Goal: Task Accomplishment & Management: Use online tool/utility

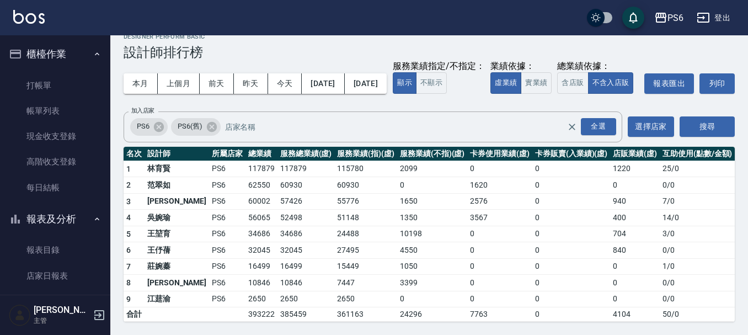
scroll to position [276, 0]
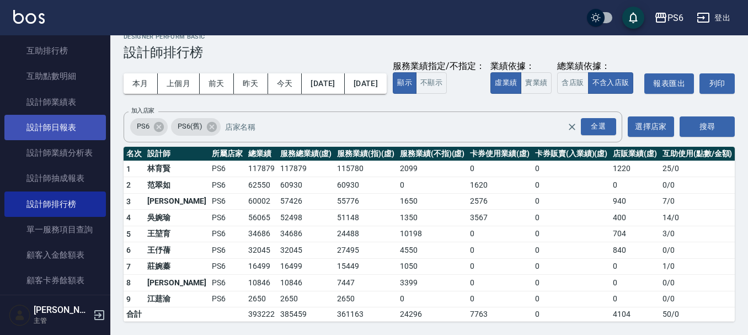
click at [70, 131] on link "設計師日報表" at bounding box center [55, 127] width 102 height 25
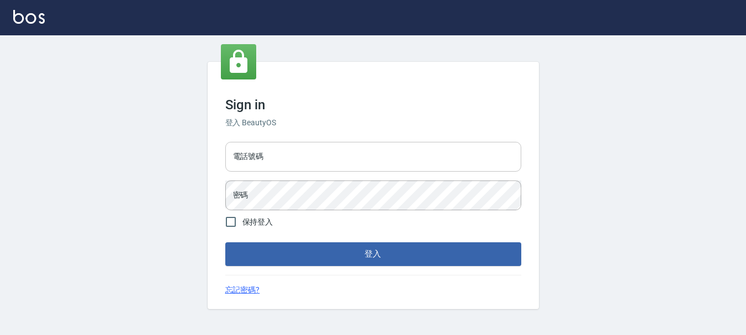
click at [338, 146] on input "電話號碼" at bounding box center [373, 157] width 296 height 30
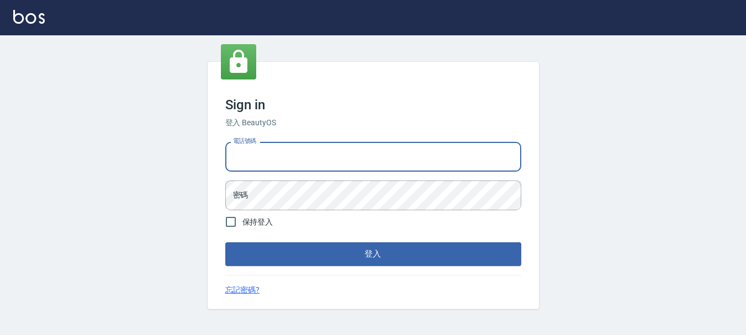
type input "0983811952"
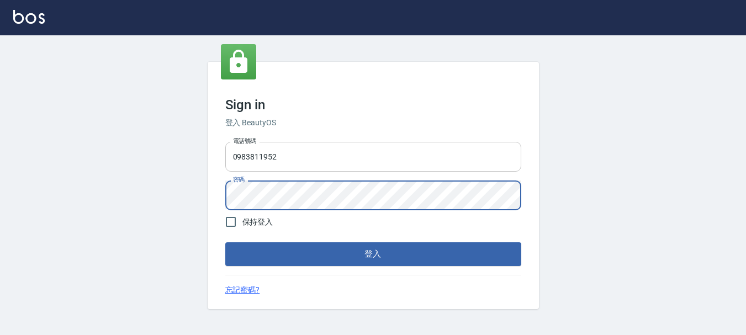
click at [225, 242] on button "登入" at bounding box center [373, 253] width 296 height 23
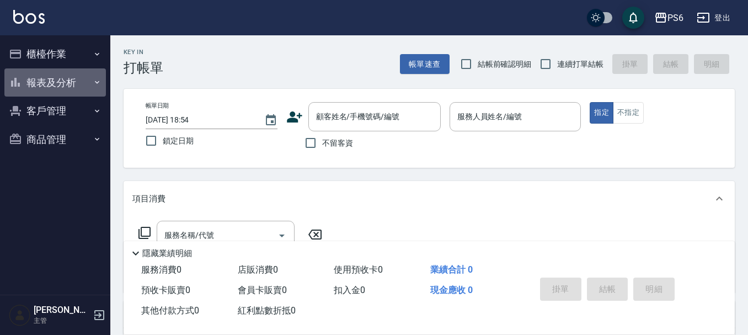
click at [65, 75] on button "報表及分析" at bounding box center [55, 82] width 102 height 29
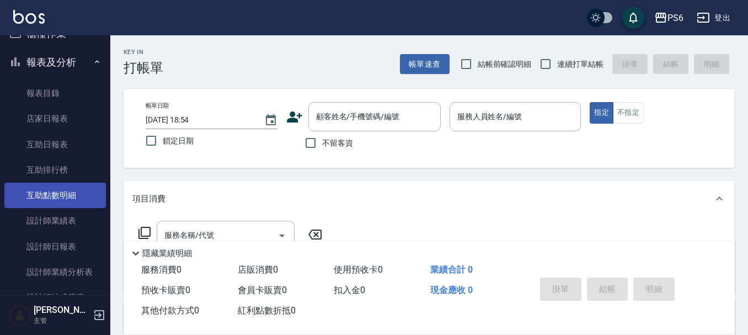
scroll to position [55, 0]
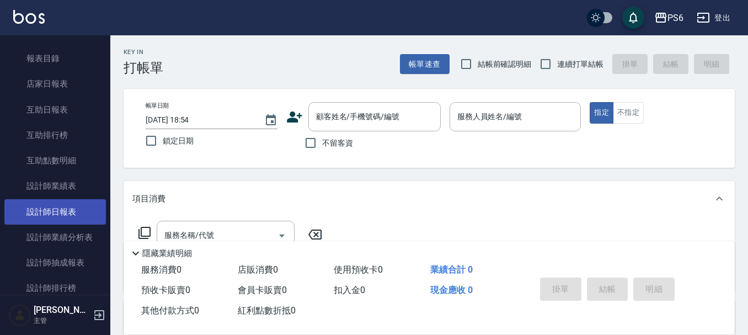
click at [63, 207] on link "設計師日報表" at bounding box center [55, 211] width 102 height 25
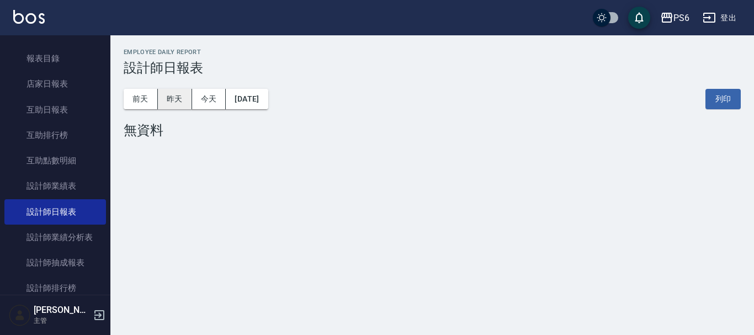
click at [185, 97] on button "昨天" at bounding box center [175, 99] width 34 height 20
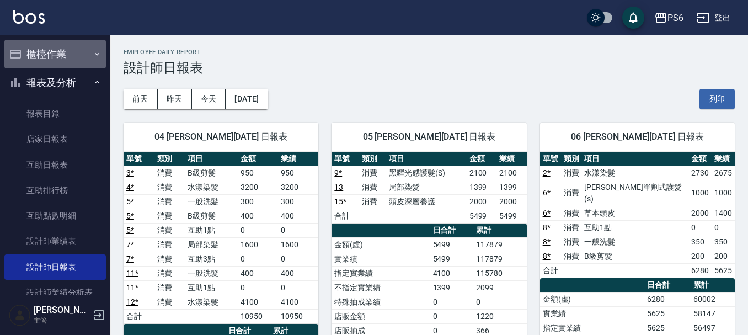
click at [81, 48] on button "櫃檯作業" at bounding box center [55, 54] width 102 height 29
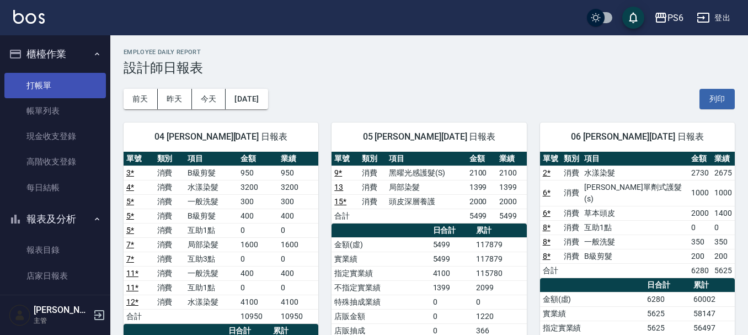
click at [77, 74] on link "打帳單" at bounding box center [55, 85] width 102 height 25
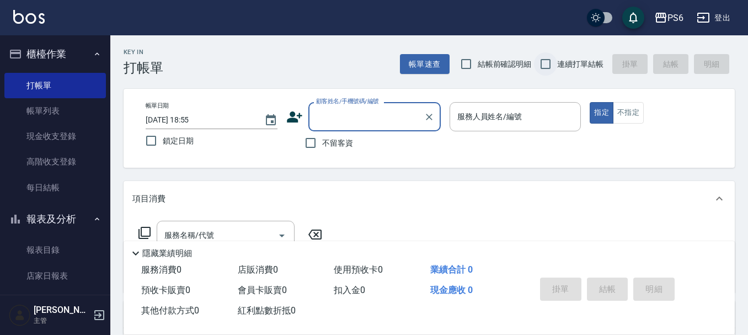
click at [551, 62] on input "連續打單結帳" at bounding box center [545, 63] width 23 height 23
checkbox input "true"
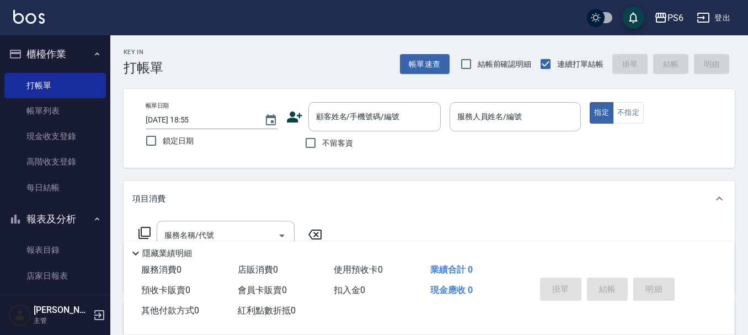
click at [341, 141] on span "不留客資" at bounding box center [337, 143] width 31 height 12
click at [322, 141] on input "不留客資" at bounding box center [310, 142] width 23 height 23
checkbox input "true"
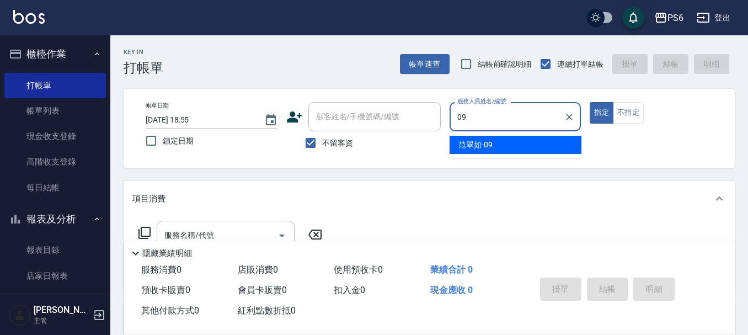
type input "范翠如-09"
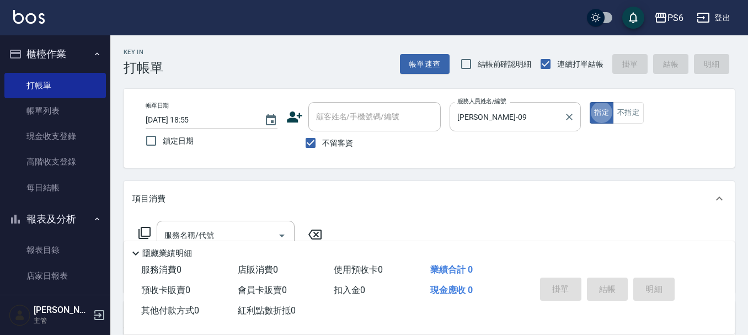
type button "true"
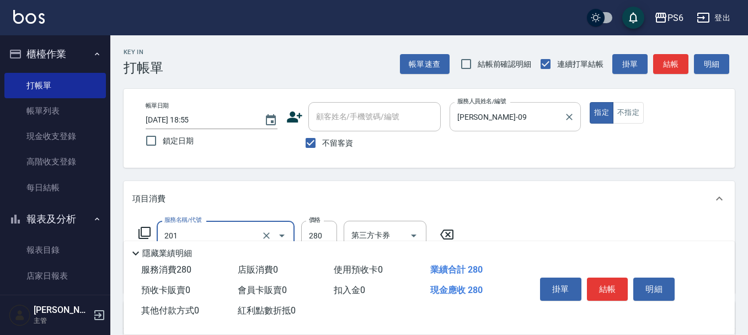
type input "一般洗髮(201)"
type input "300"
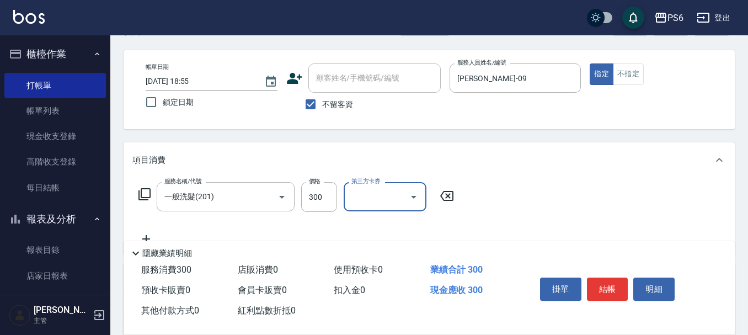
scroll to position [55, 0]
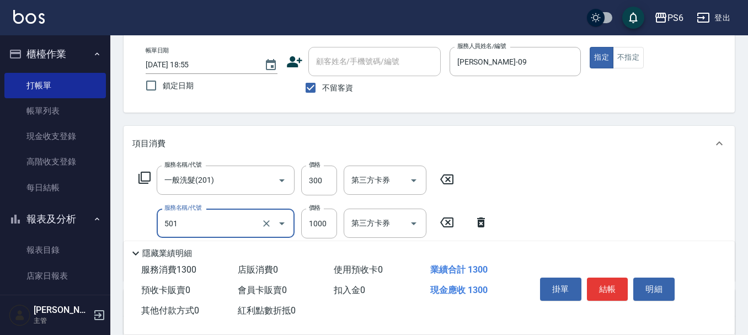
type input "局部染髮(501)"
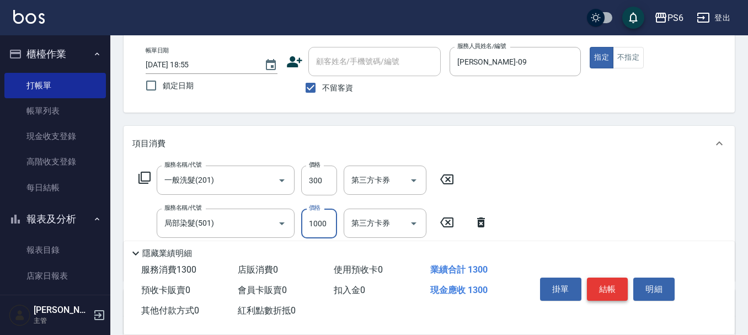
click at [607, 284] on button "結帳" at bounding box center [607, 289] width 41 height 23
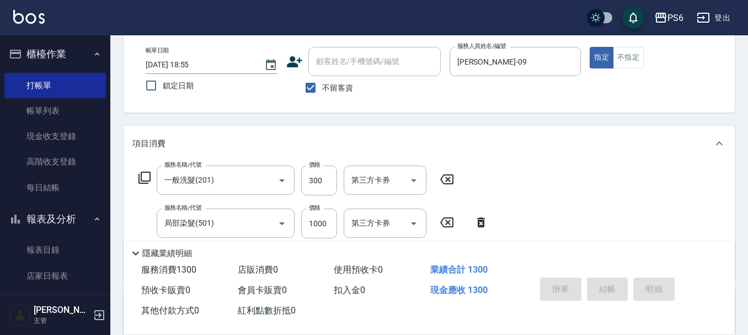
type input "2025/08/18 18:56"
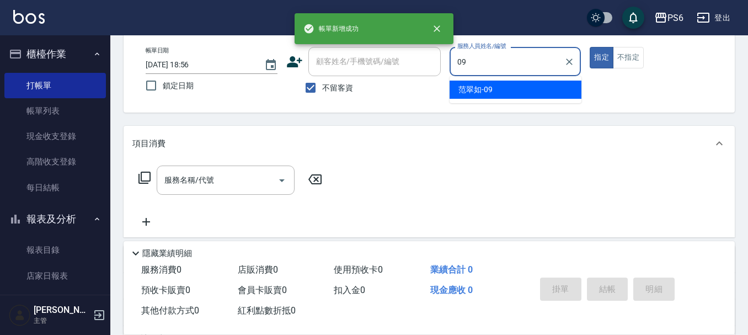
type input "范翠如-09"
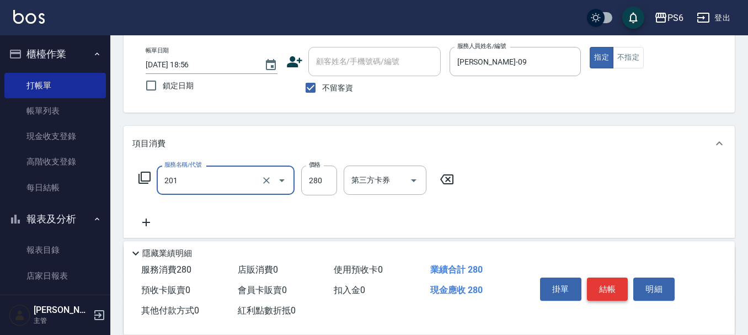
type input "一般洗髮(201)"
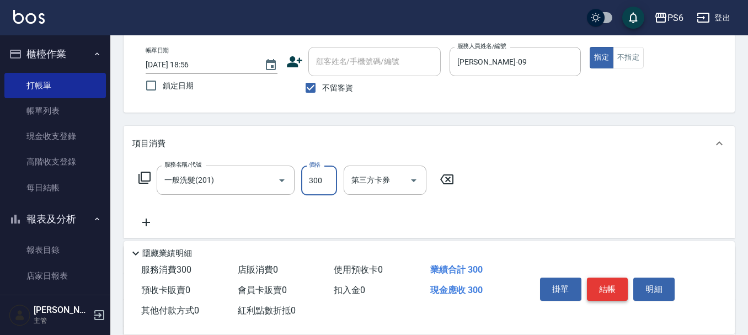
type input "300"
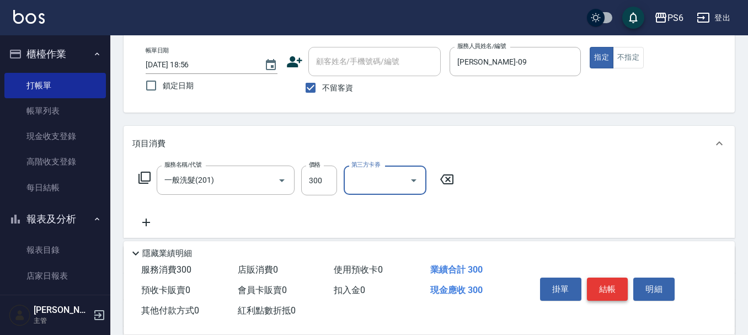
click at [615, 283] on button "結帳" at bounding box center [607, 289] width 41 height 23
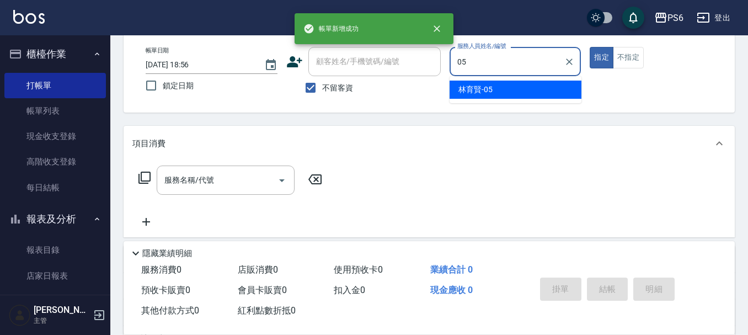
type input "林育賢-05"
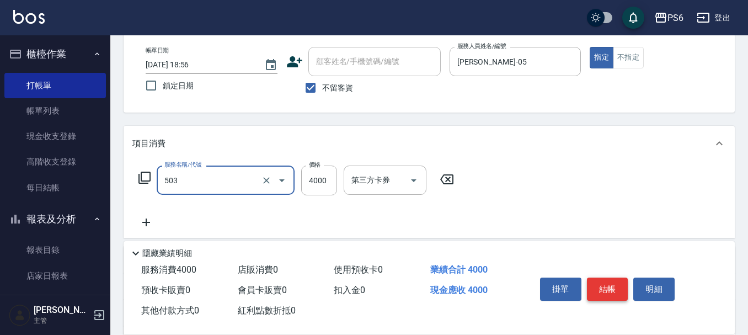
type input "設計染髮(503)"
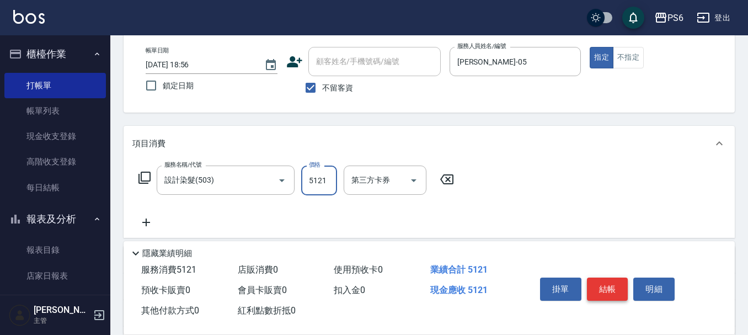
type input "5121"
click at [608, 281] on button "結帳" at bounding box center [607, 289] width 41 height 23
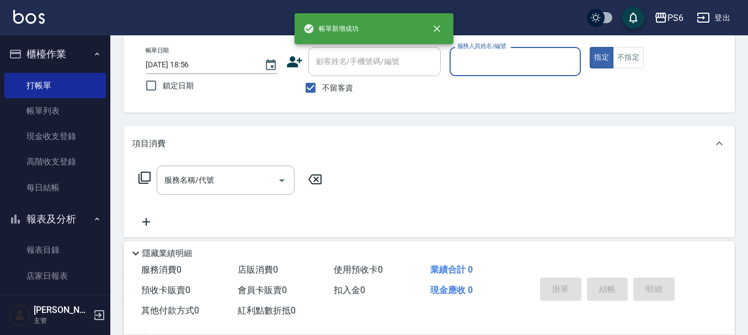
type input "0"
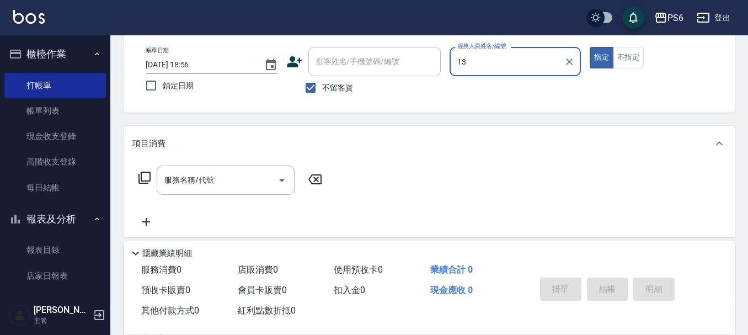
type input "王伃蒨-13"
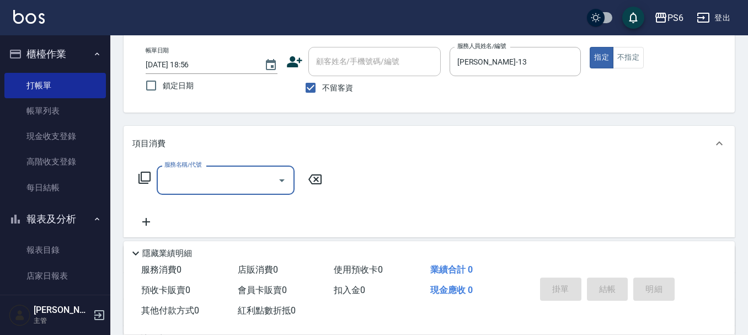
drag, startPoint x: 640, startPoint y: 59, endPoint x: 624, endPoint y: 68, distance: 18.8
click at [639, 59] on button "不指定" at bounding box center [628, 58] width 31 height 22
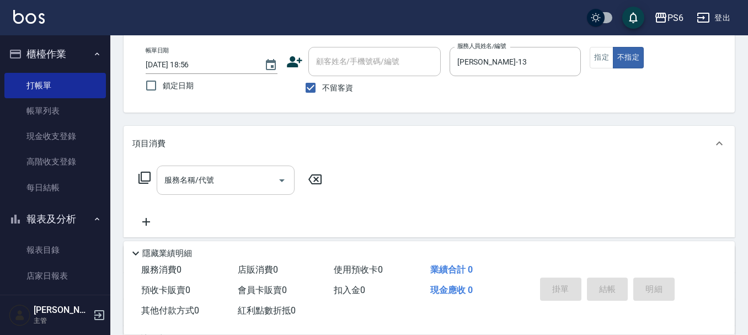
click at [238, 185] on input "服務名稱/代號" at bounding box center [217, 180] width 111 height 19
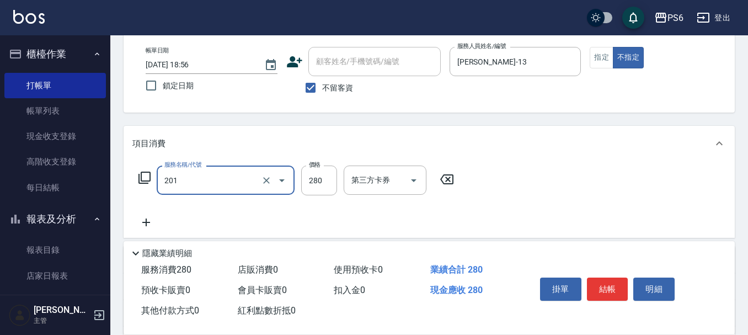
type input "一般洗髮(201)"
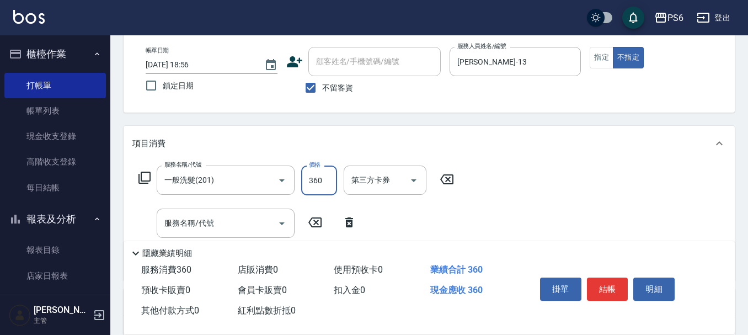
click at [332, 187] on input "360" at bounding box center [319, 181] width 36 height 30
type input "350"
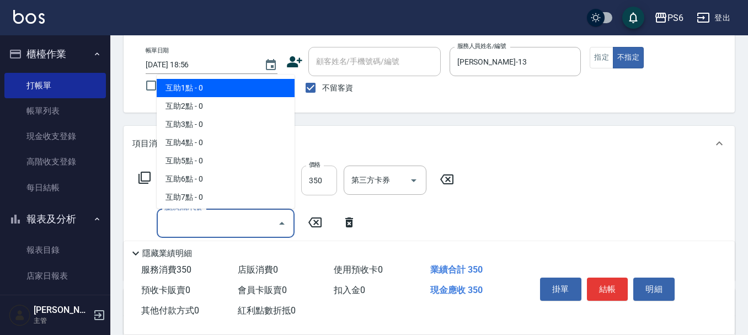
type input "互助1點(1)"
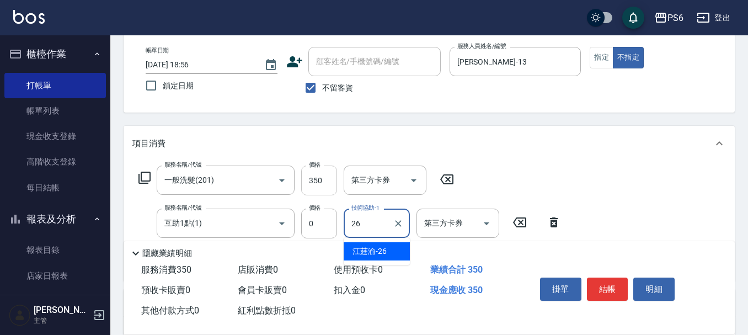
type input "江莛渝-26"
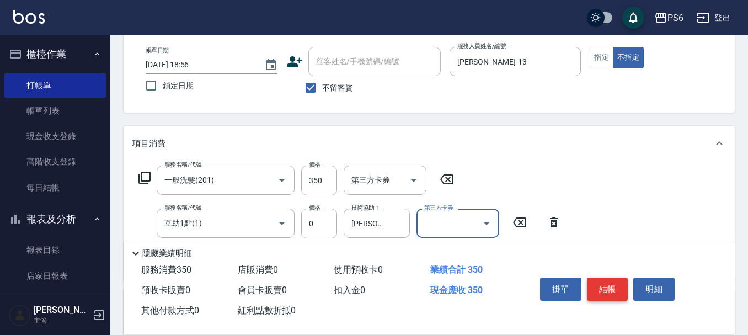
click at [616, 279] on button "結帳" at bounding box center [607, 289] width 41 height 23
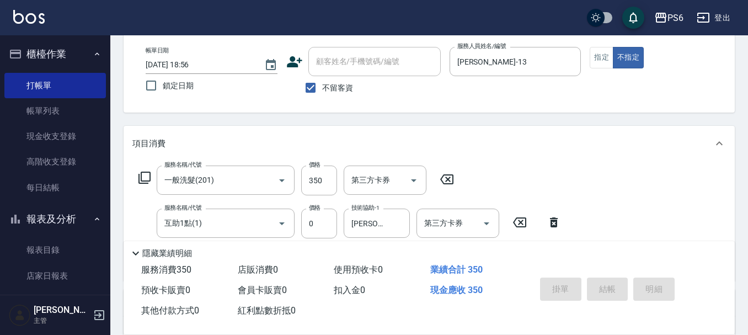
type input "2025/08/18 18:57"
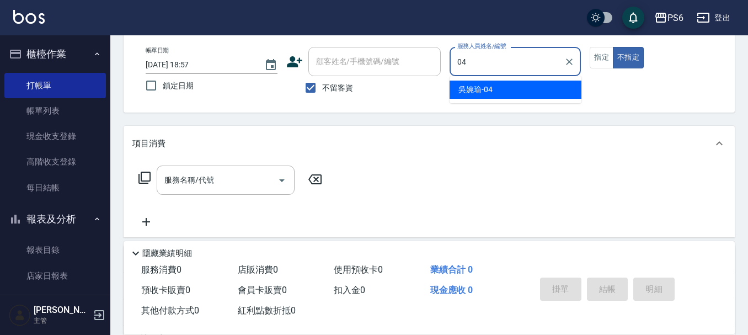
type input "吳婉瑜-04"
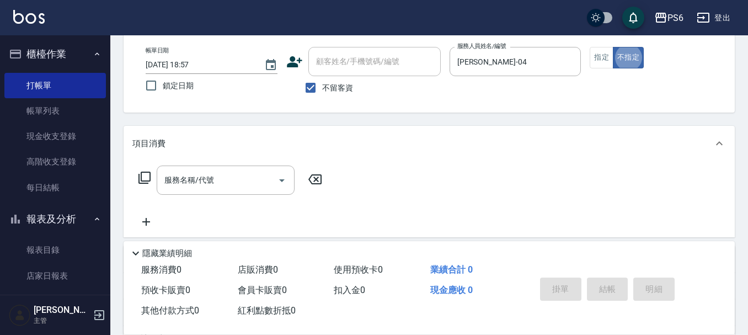
type button "false"
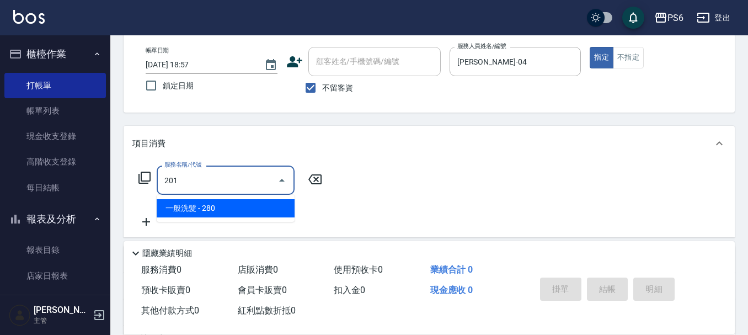
type input "一般洗髮(201)"
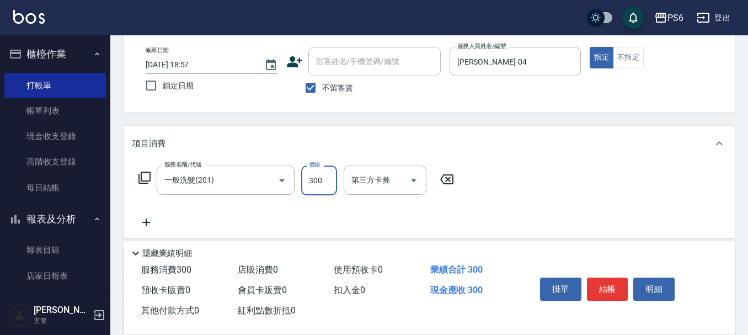
type input "300"
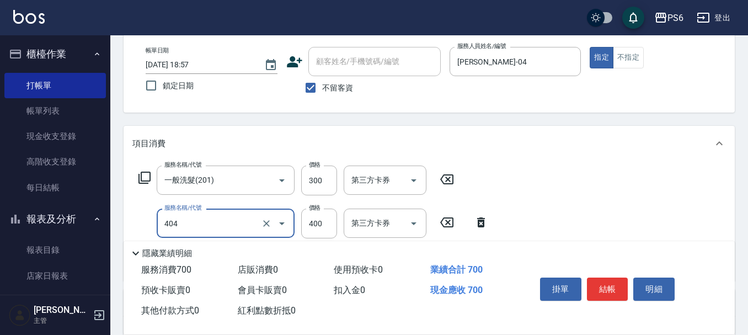
type input "B級剪髮(404)"
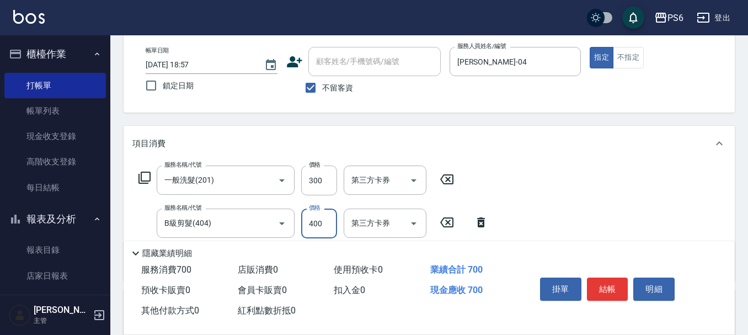
click at [610, 278] on button "結帳" at bounding box center [607, 289] width 41 height 23
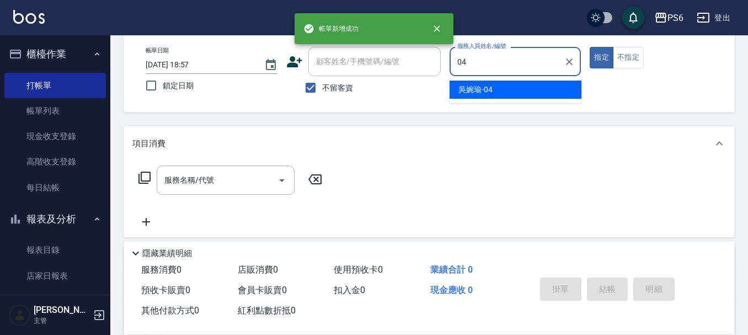
type input "吳婉瑜-04"
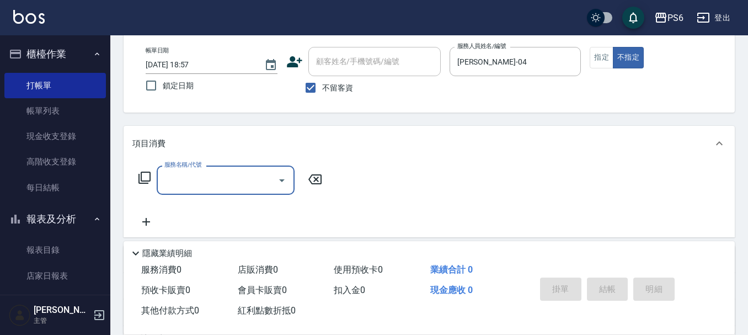
type input "5"
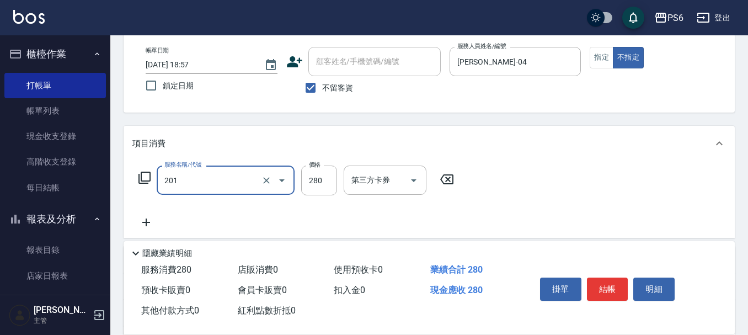
type input "一般洗髮(201)"
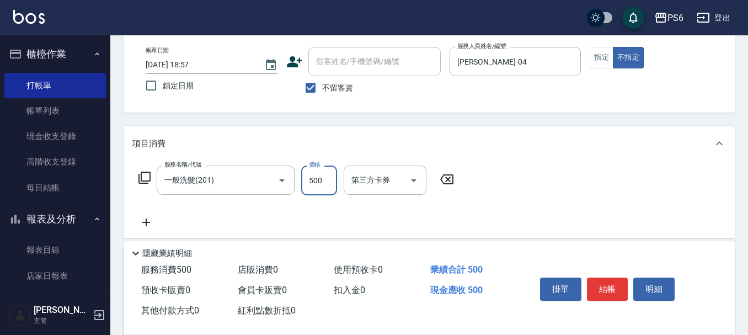
type input "500"
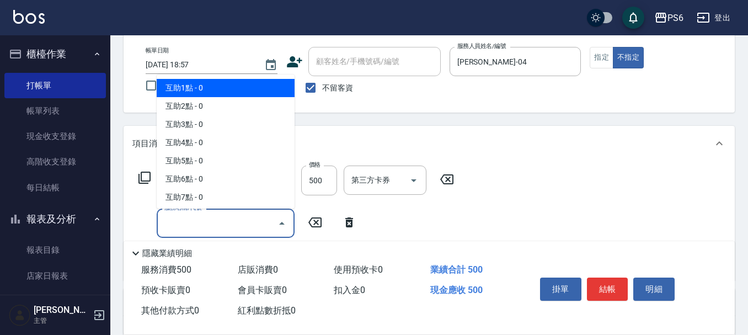
type input "互助1點(1)"
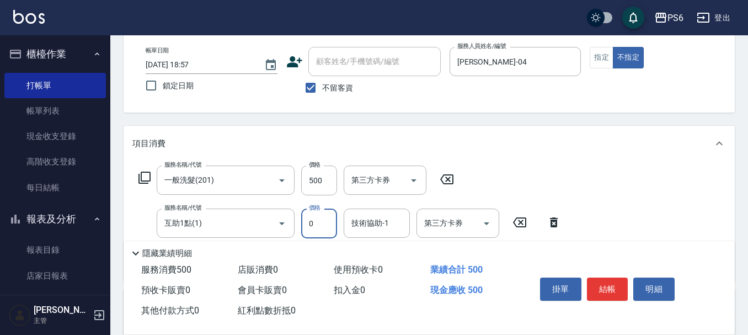
scroll to position [110, 0]
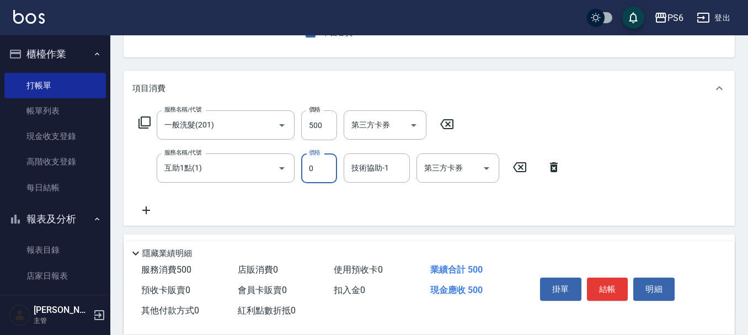
type input "0"
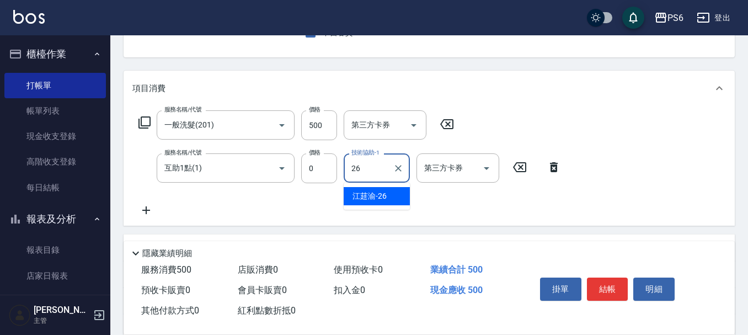
type input "江莛渝-26"
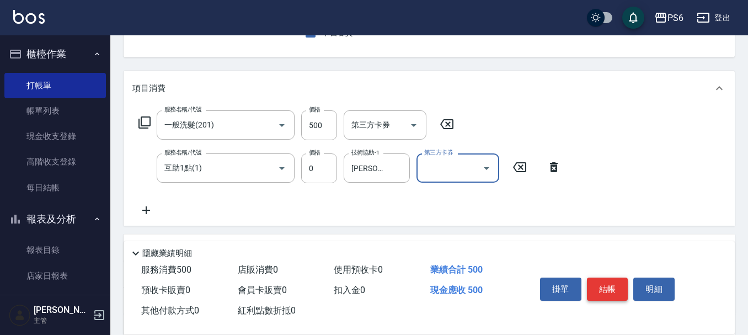
click at [613, 283] on button "結帳" at bounding box center [607, 289] width 41 height 23
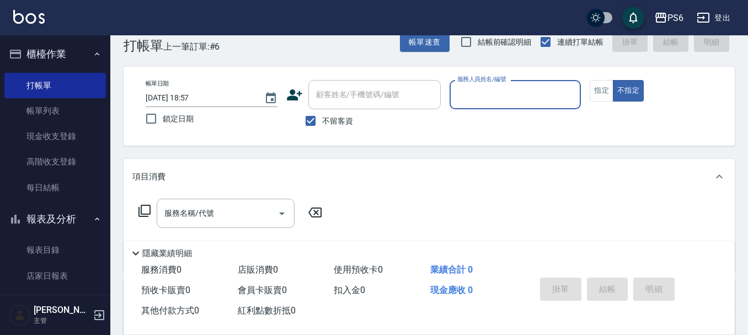
scroll to position [0, 0]
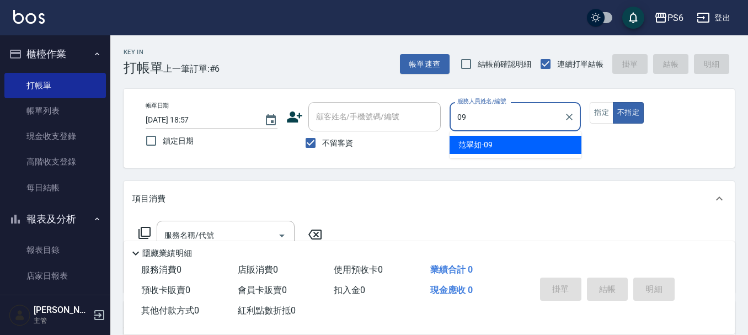
type input "范翠如-09"
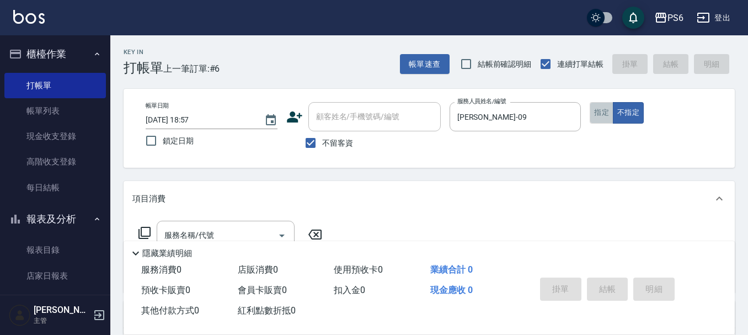
click at [600, 108] on button "指定" at bounding box center [602, 113] width 24 height 22
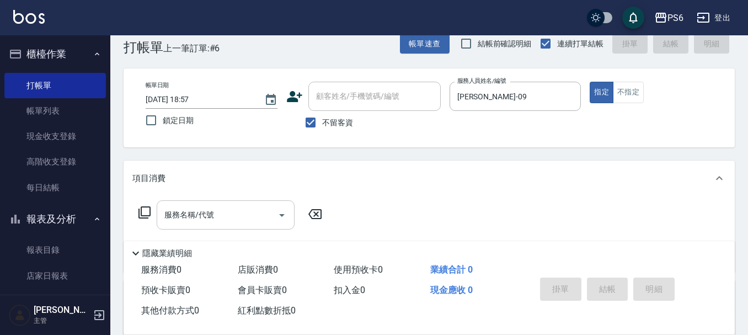
scroll to position [55, 0]
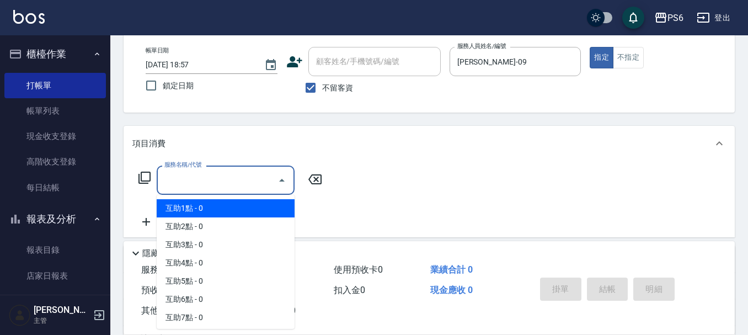
click at [238, 179] on input "服務名稱/代號" at bounding box center [217, 180] width 111 height 19
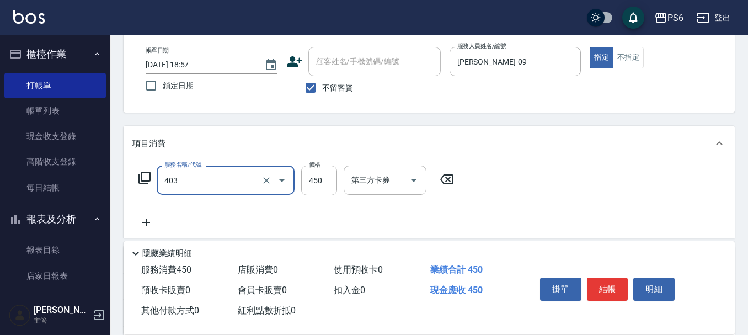
type input "A級剪髮(403)"
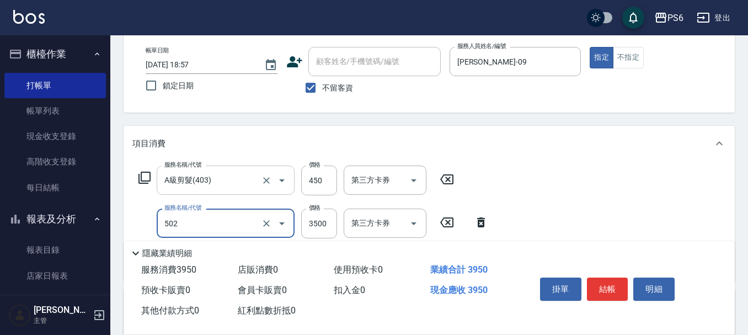
type input "水漾染髮(502)"
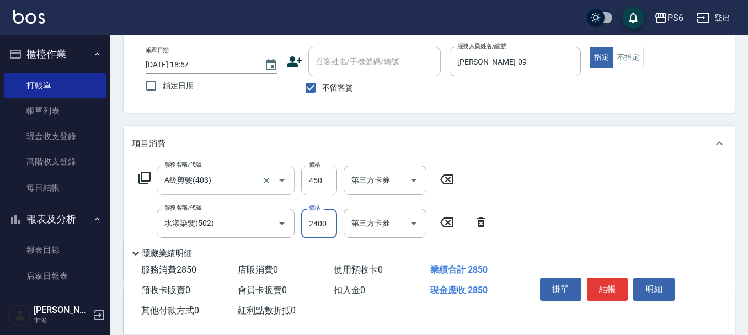
type input "2400"
click at [605, 289] on button "結帳" at bounding box center [607, 289] width 41 height 23
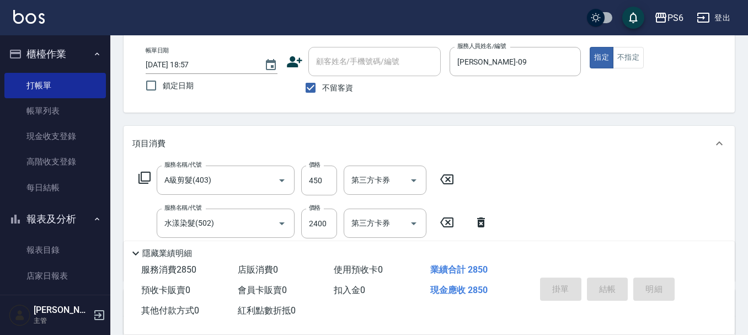
type input "2025/08/18 18:58"
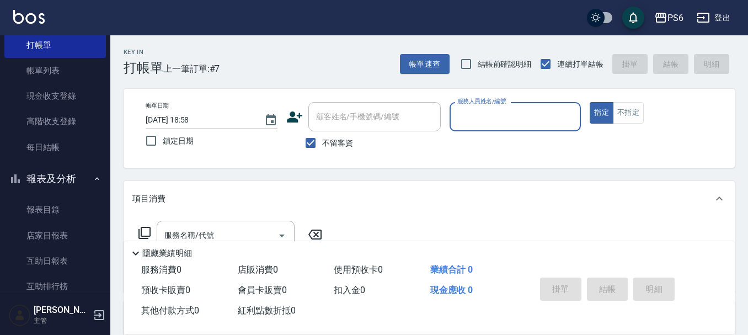
scroll to position [166, 0]
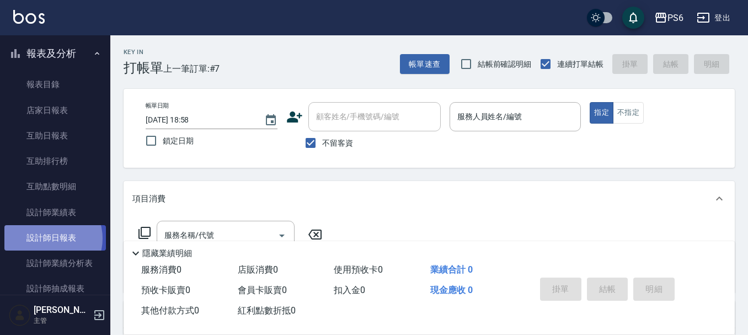
click at [49, 238] on link "設計師日報表" at bounding box center [55, 237] width 102 height 25
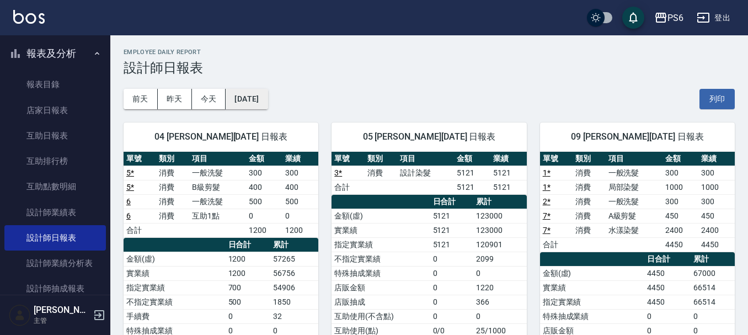
click at [241, 100] on button "[DATE]" at bounding box center [247, 99] width 42 height 20
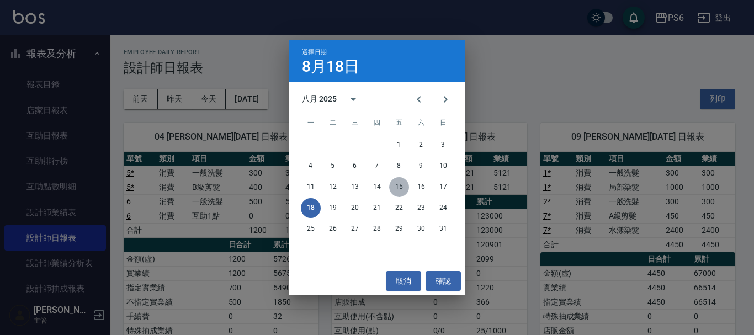
drag, startPoint x: 397, startPoint y: 187, endPoint x: 412, endPoint y: 219, distance: 35.1
click at [397, 193] on button "15" at bounding box center [399, 187] width 20 height 20
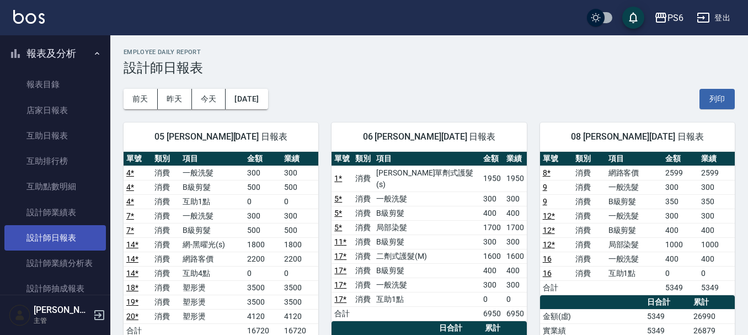
scroll to position [221, 0]
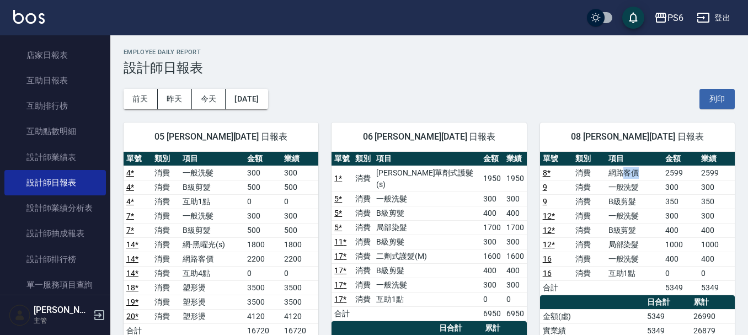
drag, startPoint x: 627, startPoint y: 175, endPoint x: 637, endPoint y: 173, distance: 10.1
click at [637, 173] on td "網路客價" at bounding box center [634, 173] width 57 height 14
click at [623, 194] on td "B級剪髮" at bounding box center [634, 201] width 57 height 14
click at [252, 100] on button "[DATE]" at bounding box center [247, 99] width 42 height 20
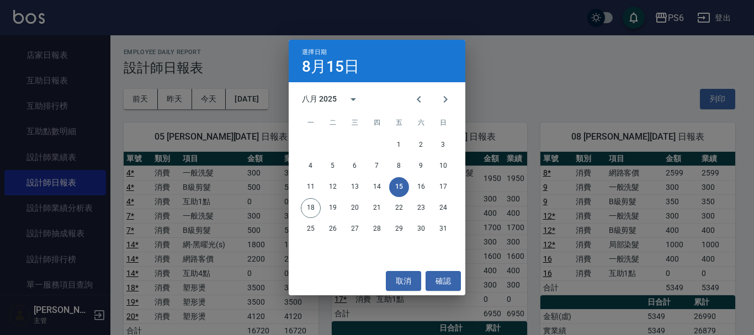
click at [545, 80] on div "選擇日期 8月15日 八月 2025 一 二 三 四 五 六 日 1 2 3 4 5 6 7 8 9 10 11 12 13 14 15 16 17 18 1…" at bounding box center [377, 167] width 754 height 335
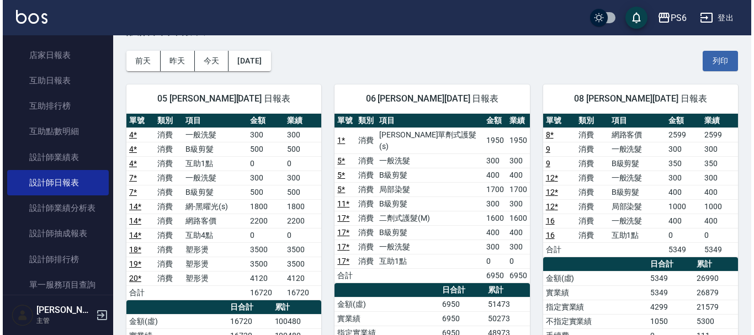
scroll to position [55, 0]
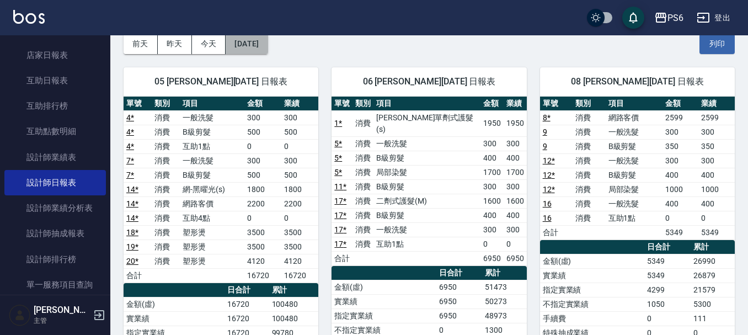
click at [257, 47] on button "[DATE]" at bounding box center [247, 44] width 42 height 20
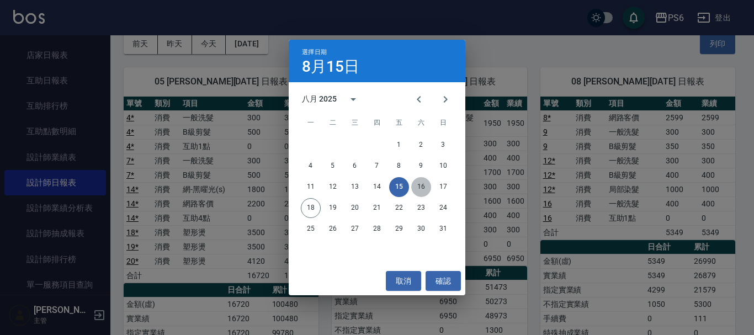
click at [418, 185] on button "16" at bounding box center [421, 187] width 20 height 20
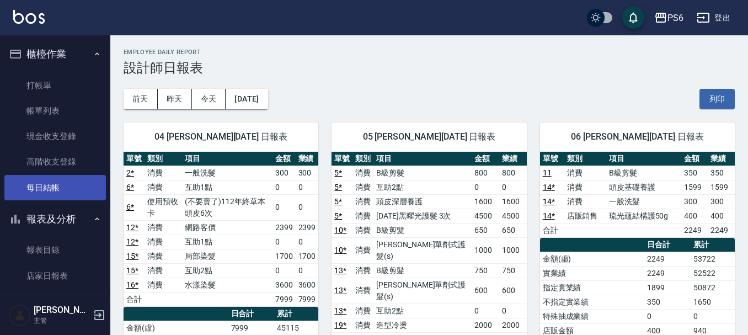
click at [72, 185] on link "每日結帳" at bounding box center [55, 187] width 102 height 25
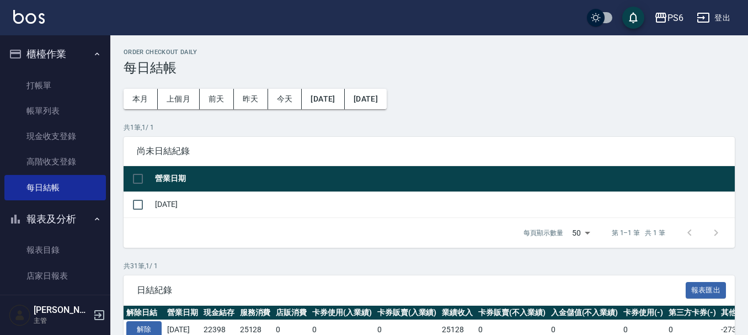
scroll to position [110, 0]
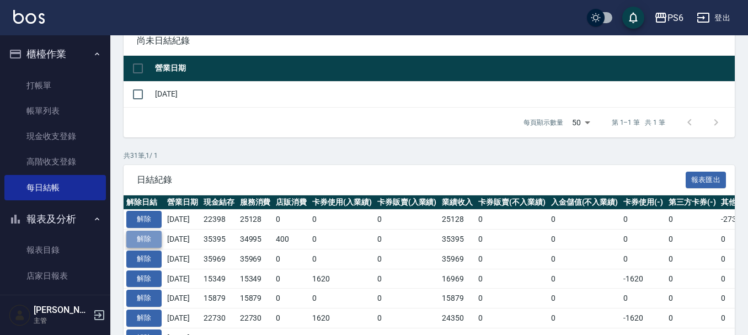
click at [145, 236] on button "解除" at bounding box center [143, 239] width 35 height 17
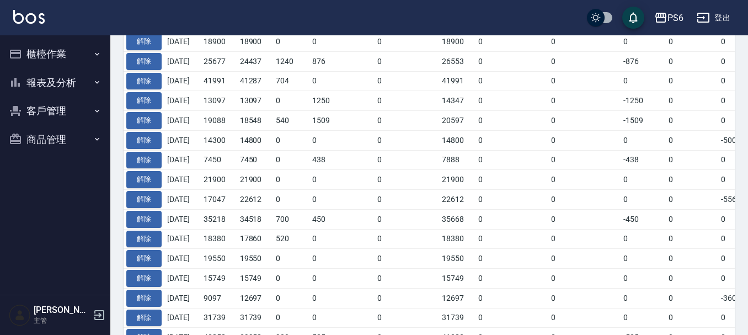
scroll to position [262, 0]
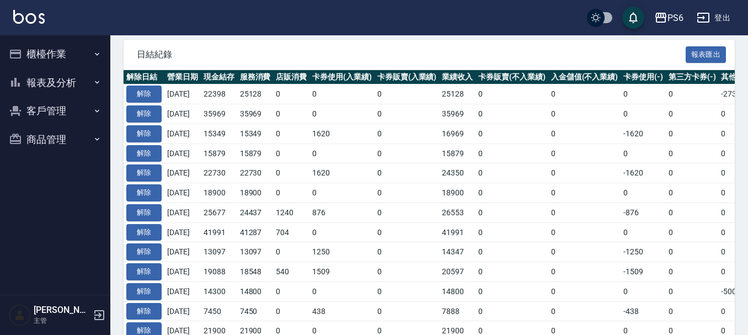
click at [68, 45] on button "櫃檯作業" at bounding box center [55, 54] width 102 height 29
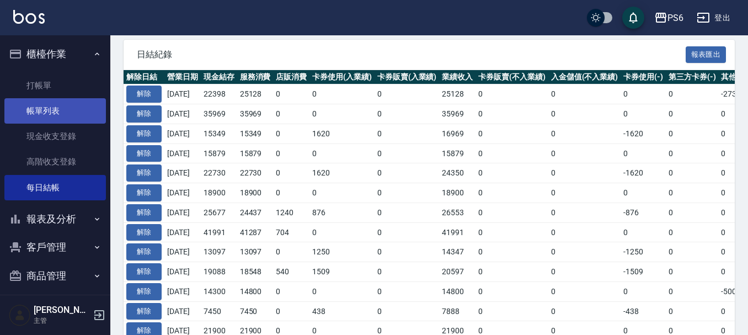
click at [56, 111] on link "帳單列表" at bounding box center [55, 110] width 102 height 25
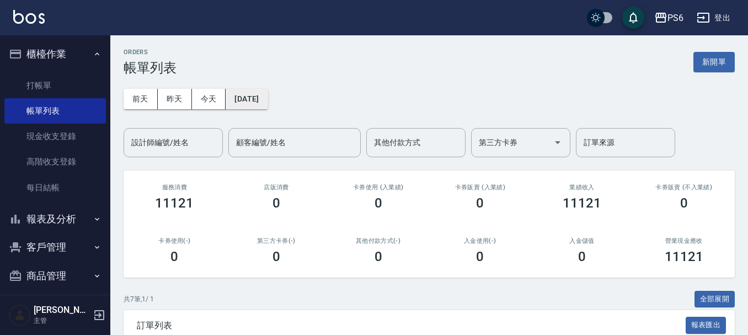
click at [267, 92] on button "[DATE]" at bounding box center [247, 99] width 42 height 20
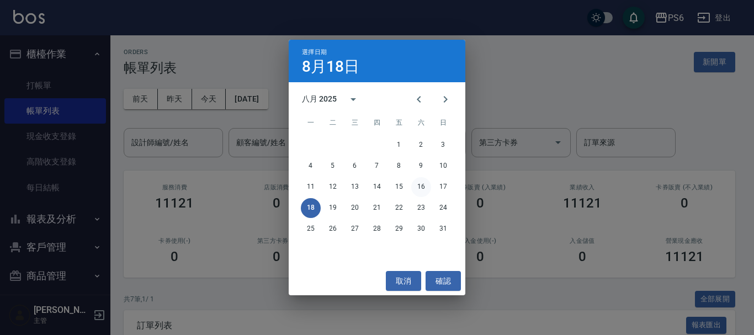
click at [422, 184] on button "16" at bounding box center [421, 187] width 20 height 20
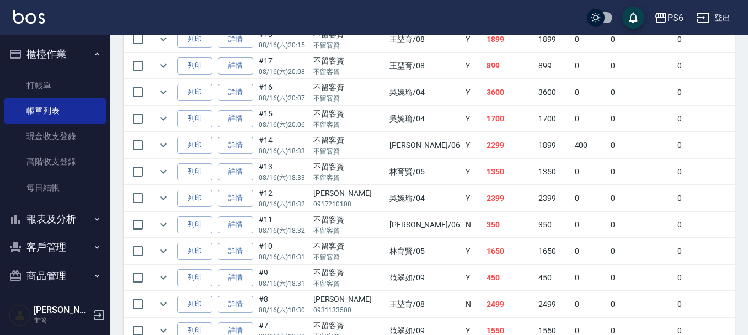
scroll to position [386, 0]
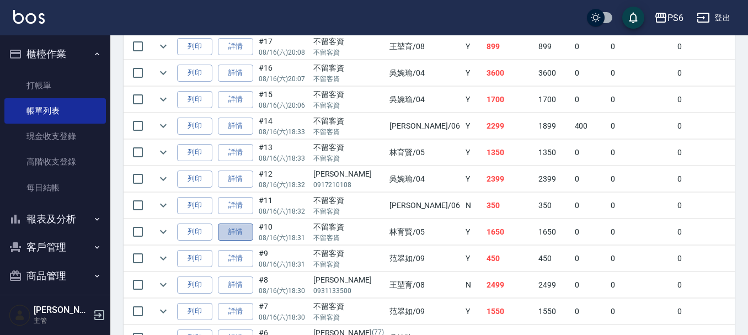
click at [235, 229] on link "詳情" at bounding box center [235, 232] width 35 height 17
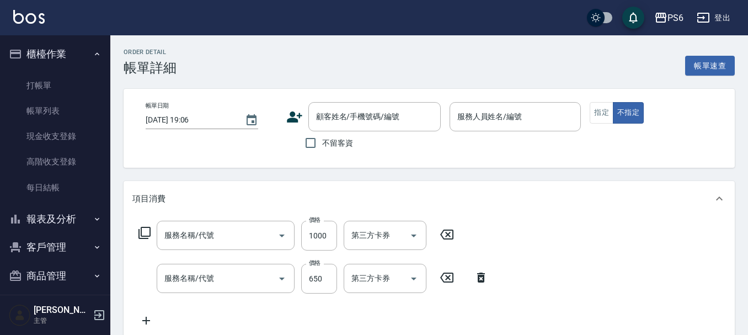
type input "2025/08/16 18:31"
checkbox input "true"
type input "林育賢-05"
type input "艾德單劑式護髮(s)(601)"
type input "B級剪髮(404)"
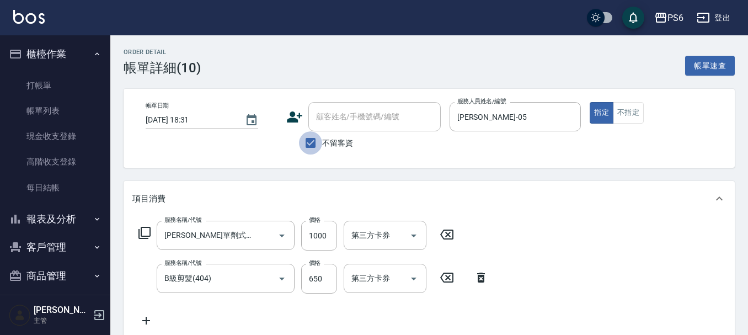
click at [322, 142] on input "不留客資" at bounding box center [310, 142] width 23 height 23
checkbox input "false"
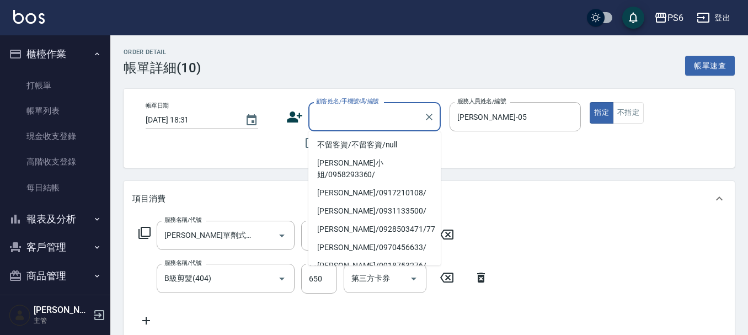
click at [362, 122] on input "顧客姓名/手機號碼/編號" at bounding box center [366, 116] width 106 height 19
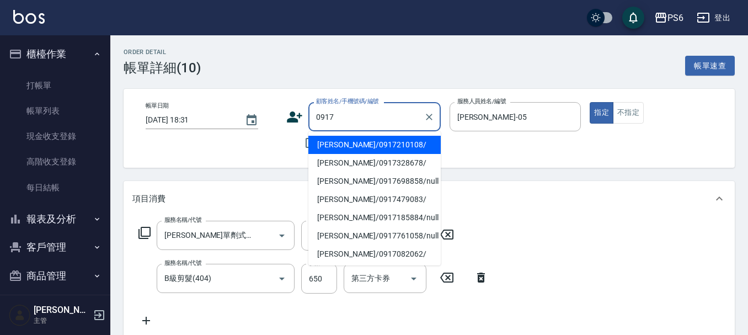
click at [361, 147] on li "郭亮妤/0917210108/" at bounding box center [375, 145] width 132 height 18
type input "郭亮妤/0917210108/"
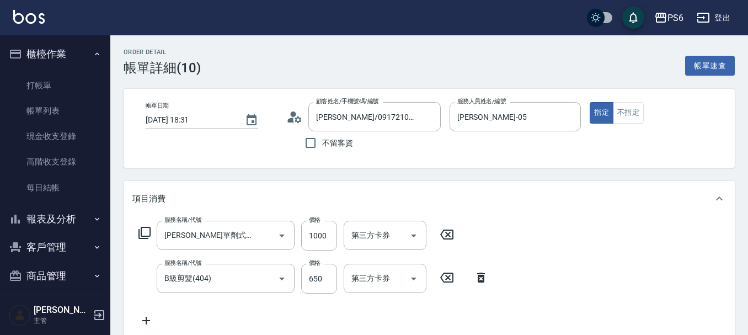
click at [481, 278] on icon at bounding box center [481, 277] width 28 height 13
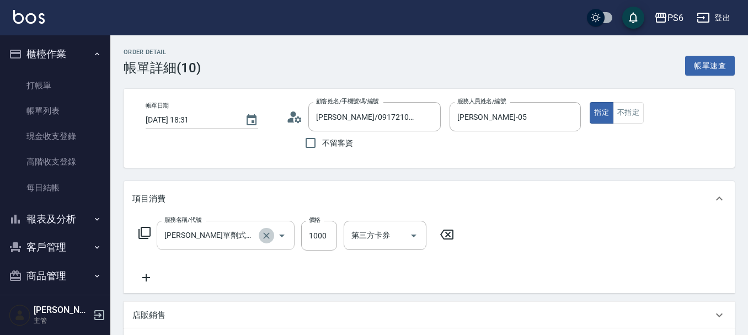
click at [259, 235] on button "Clear" at bounding box center [266, 235] width 15 height 15
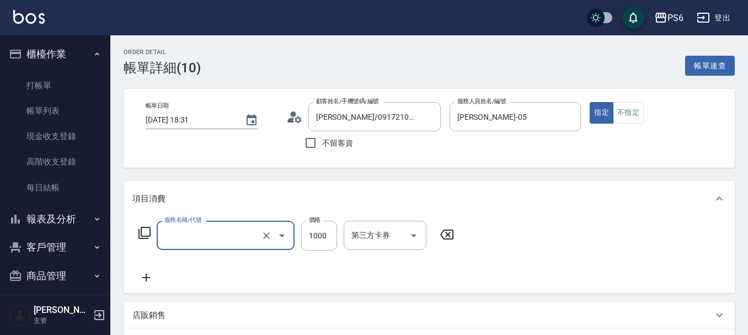
click at [224, 238] on input "服務名稱/代號" at bounding box center [210, 235] width 97 height 19
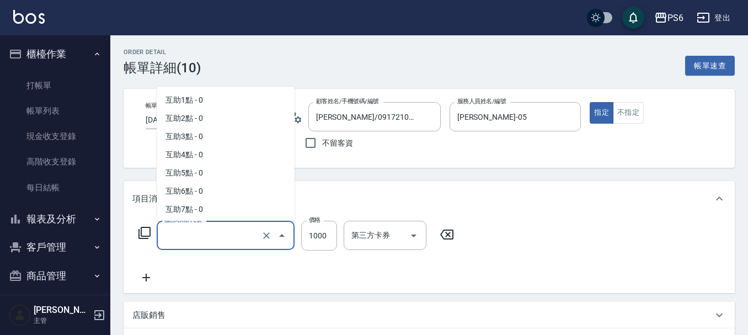
scroll to position [417, 0]
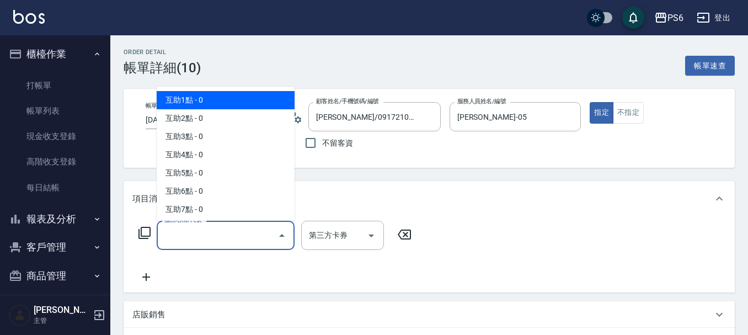
type input "L"
type input "ㄎ"
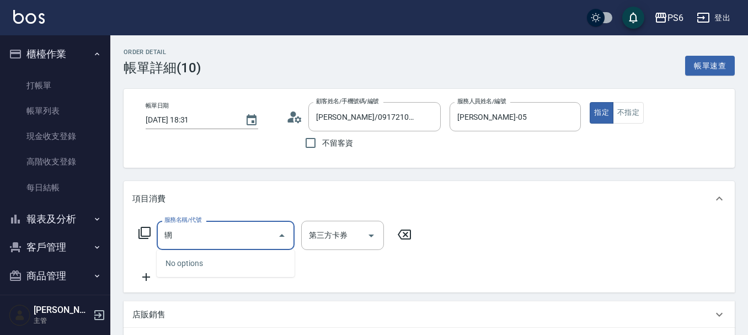
click at [213, 238] on input "辋" at bounding box center [217, 235] width 111 height 19
drag, startPoint x: 174, startPoint y: 237, endPoint x: 152, endPoint y: 237, distance: 22.1
click at [152, 237] on div "服務名稱/代號 辋 服務名稱/代號 第三方卡券 第三方卡券" at bounding box center [275, 235] width 286 height 29
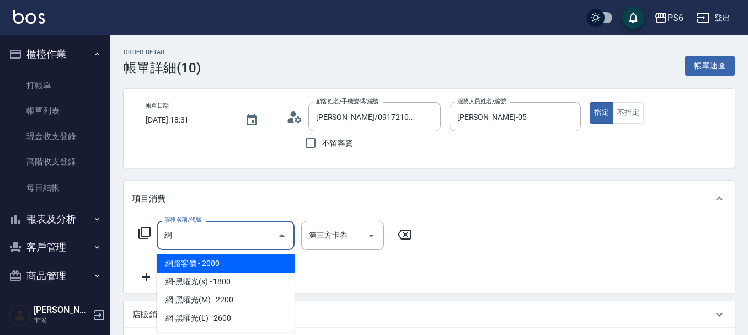
click at [199, 262] on span "網路客價 - 2000" at bounding box center [226, 263] width 138 height 18
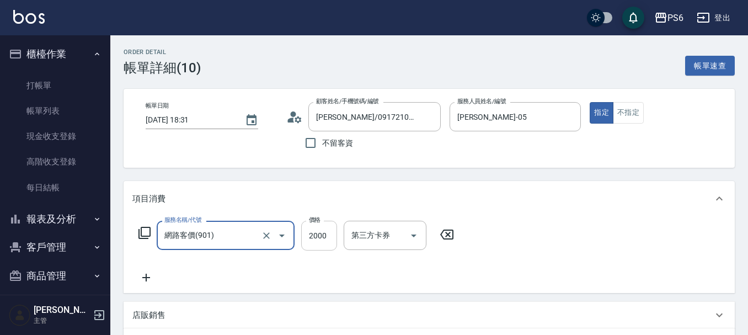
type input "網路客價(901)"
click at [318, 236] on input "2000" at bounding box center [319, 236] width 36 height 30
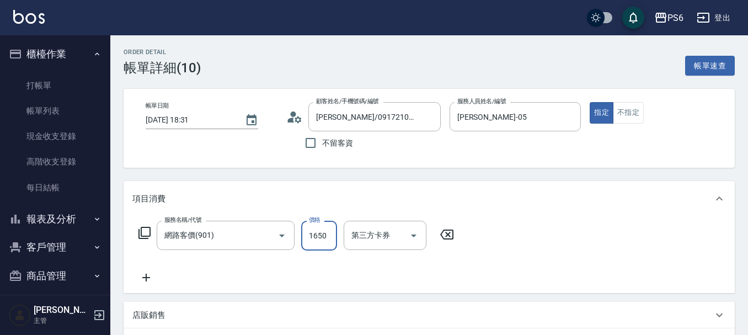
type input "1650"
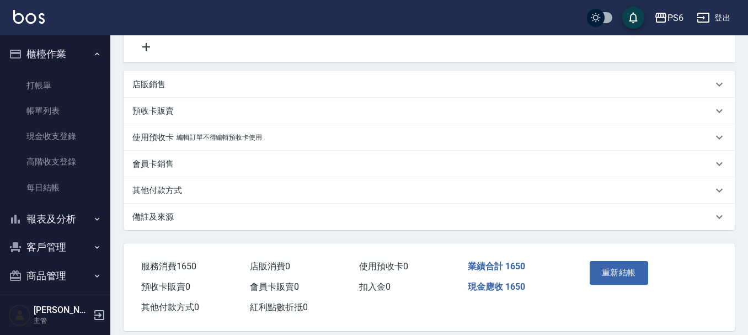
scroll to position [245, 0]
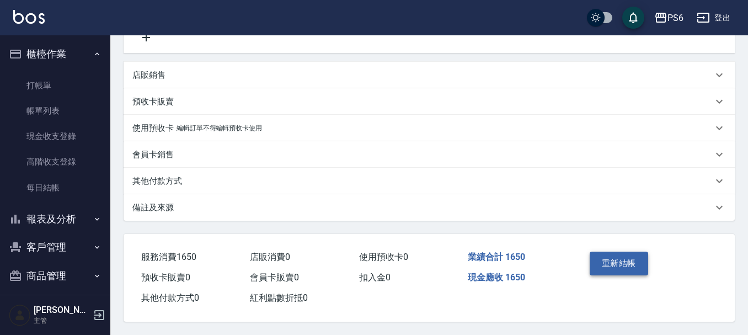
click at [619, 260] on button "重新結帳" at bounding box center [619, 263] width 59 height 23
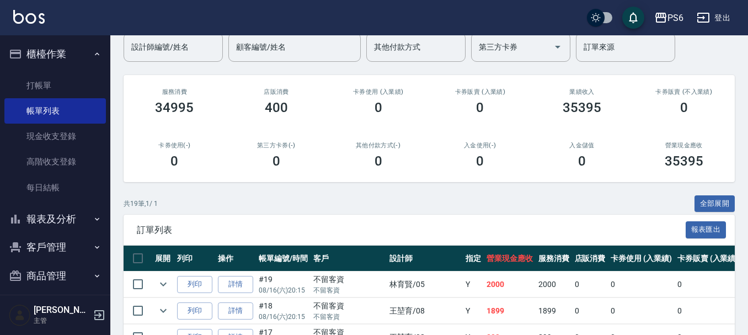
scroll to position [276, 0]
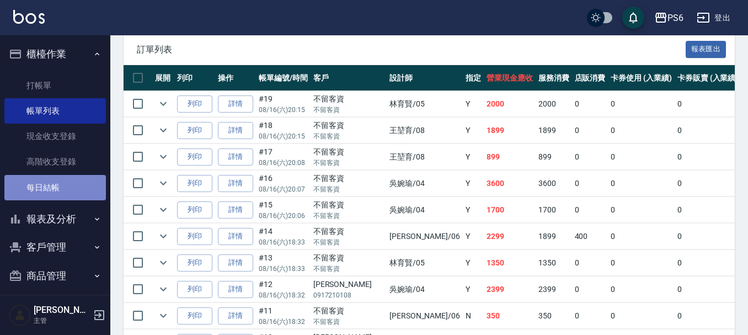
click at [65, 182] on link "每日結帳" at bounding box center [55, 187] width 102 height 25
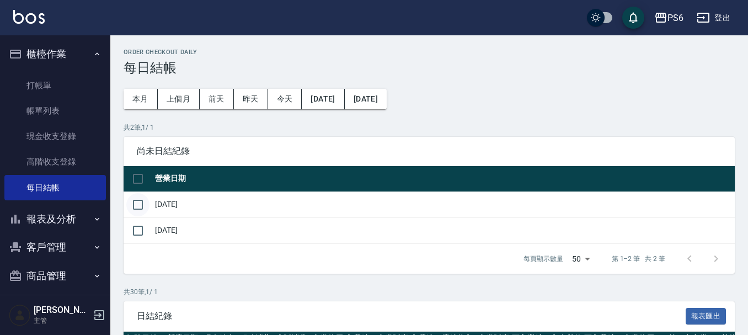
click at [140, 198] on input "checkbox" at bounding box center [137, 204] width 23 height 23
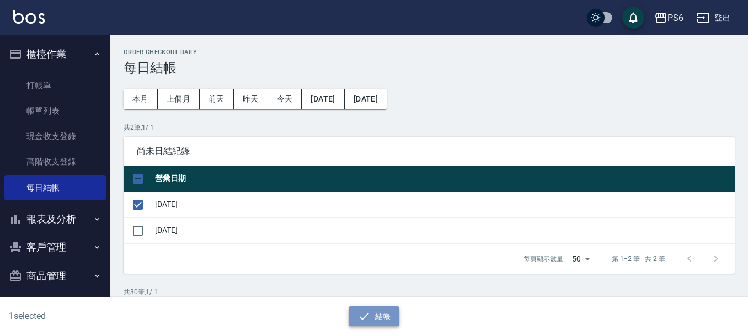
click at [387, 317] on button "結帳" at bounding box center [374, 316] width 51 height 20
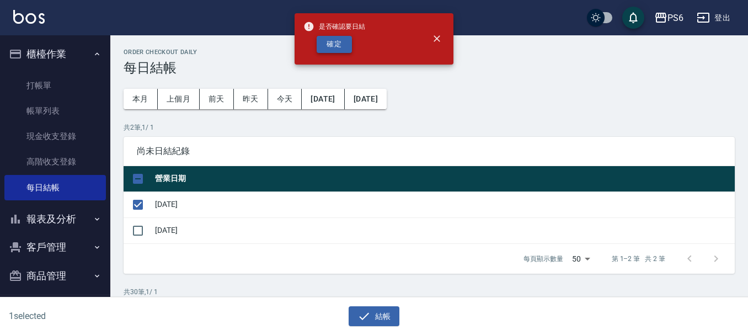
click at [334, 43] on button "確定" at bounding box center [334, 44] width 35 height 17
checkbox input "false"
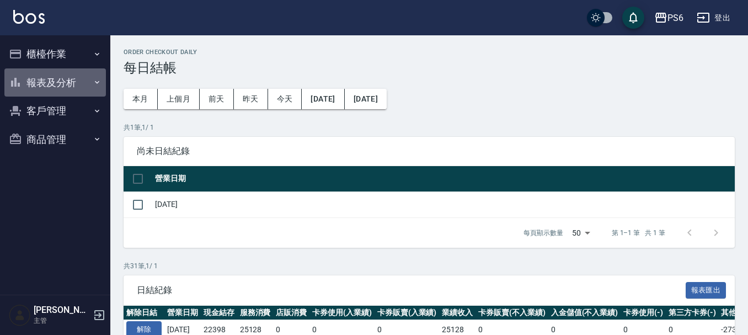
click at [82, 82] on button "報表及分析" at bounding box center [55, 82] width 102 height 29
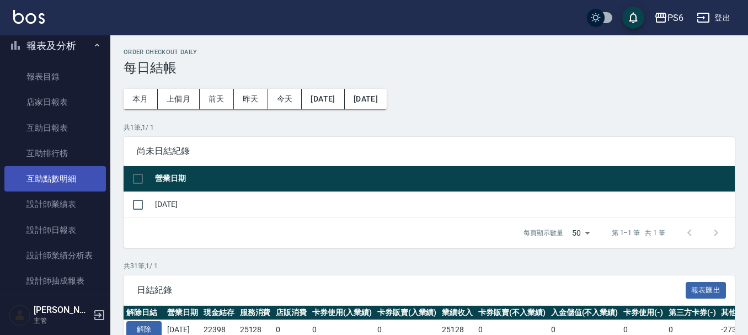
scroll to position [55, 0]
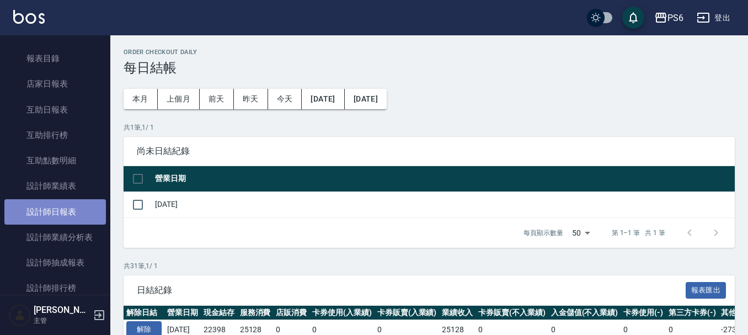
click at [72, 217] on link "設計師日報表" at bounding box center [55, 211] width 102 height 25
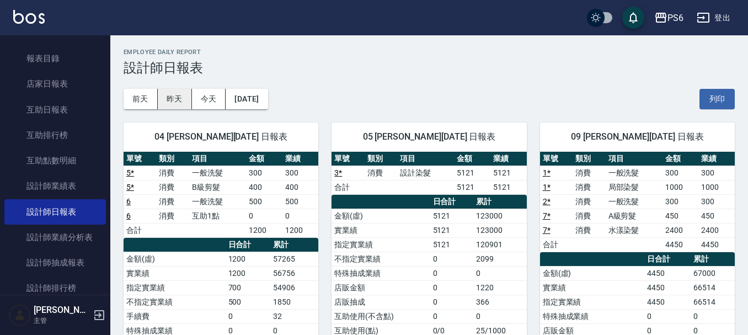
click at [173, 93] on button "昨天" at bounding box center [175, 99] width 34 height 20
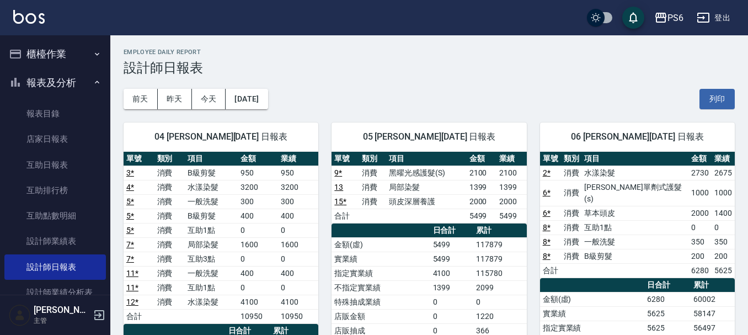
click at [86, 45] on button "櫃檯作業" at bounding box center [55, 54] width 102 height 29
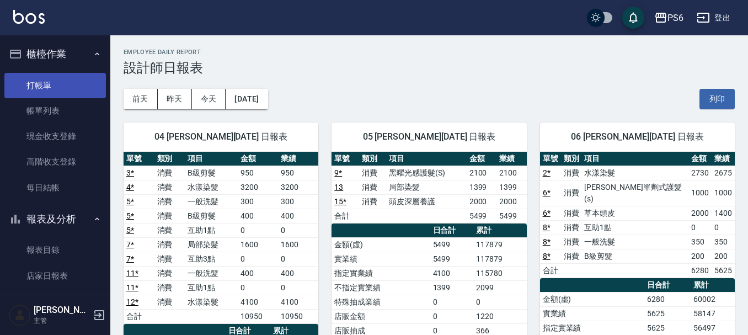
click at [58, 81] on link "打帳單" at bounding box center [55, 85] width 102 height 25
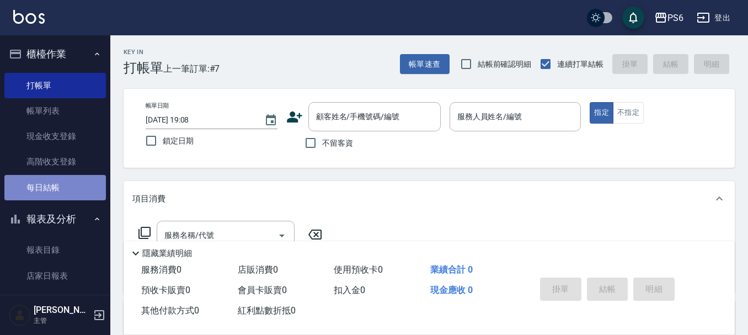
click at [87, 193] on link "每日結帳" at bounding box center [55, 187] width 102 height 25
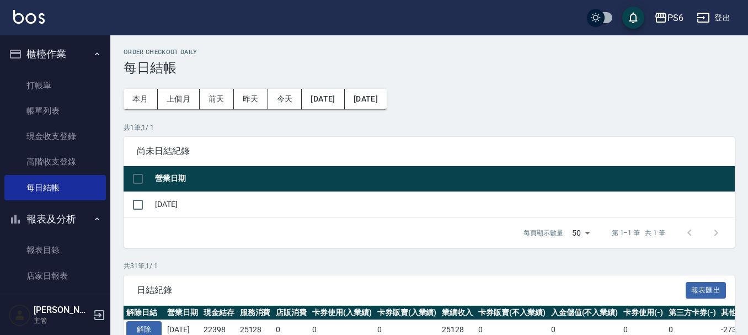
click at [151, 205] on td at bounding box center [138, 205] width 29 height 26
click at [134, 208] on input "checkbox" at bounding box center [137, 204] width 23 height 23
checkbox input "true"
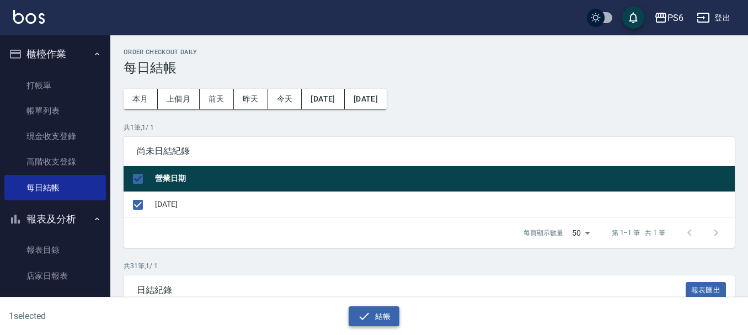
click at [364, 316] on icon "button" at bounding box center [364, 316] width 13 height 13
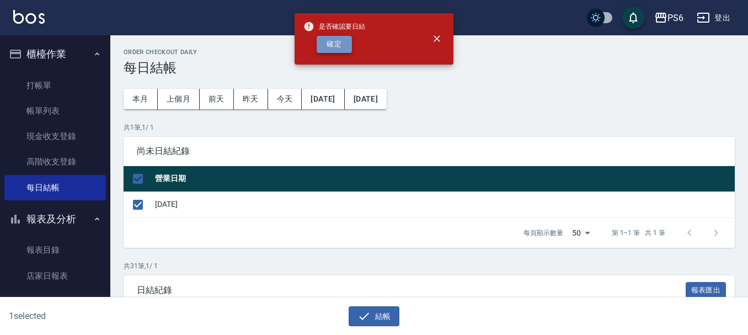
click at [341, 46] on button "確定" at bounding box center [334, 44] width 35 height 17
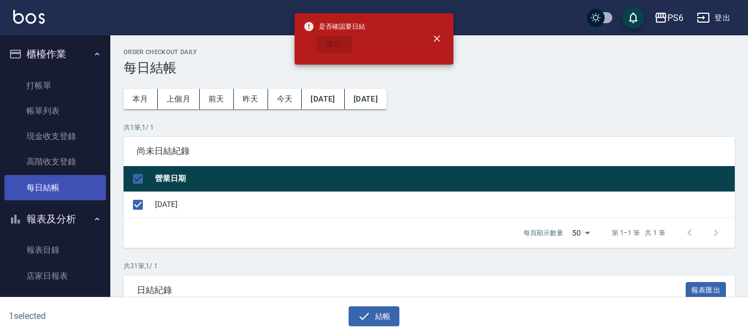
checkbox input "false"
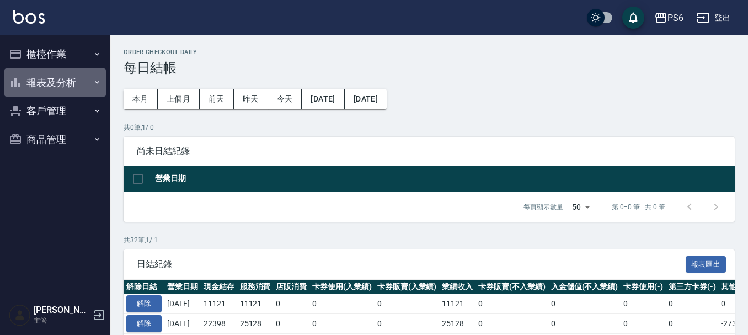
click at [52, 79] on button "報表及分析" at bounding box center [55, 82] width 102 height 29
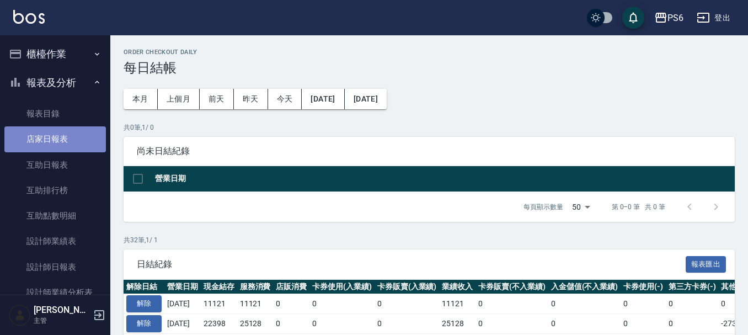
click at [59, 139] on link "店家日報表" at bounding box center [55, 138] width 102 height 25
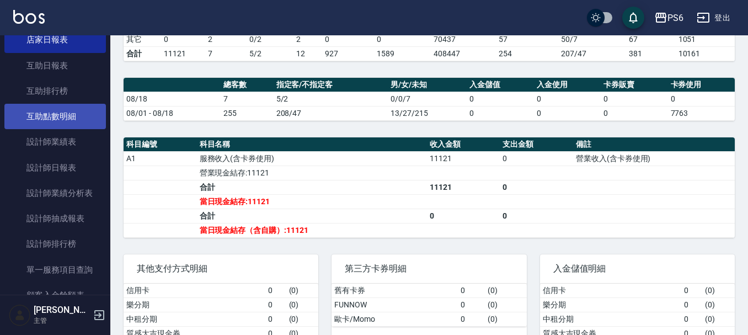
scroll to position [110, 0]
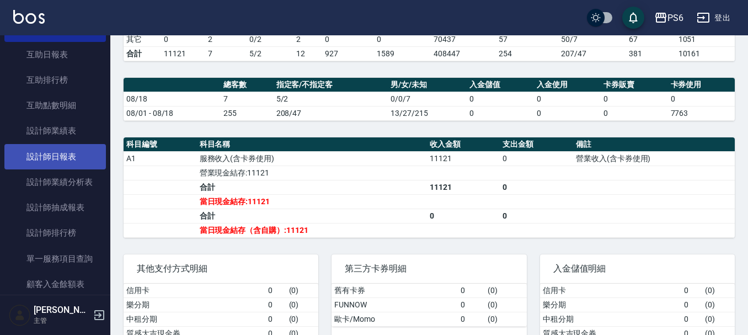
click at [56, 157] on link "設計師日報表" at bounding box center [55, 156] width 102 height 25
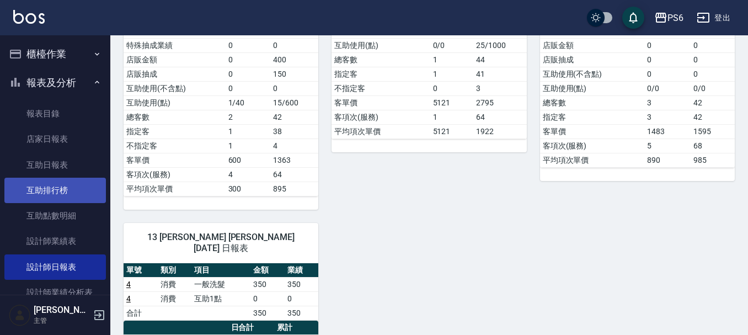
scroll to position [166, 0]
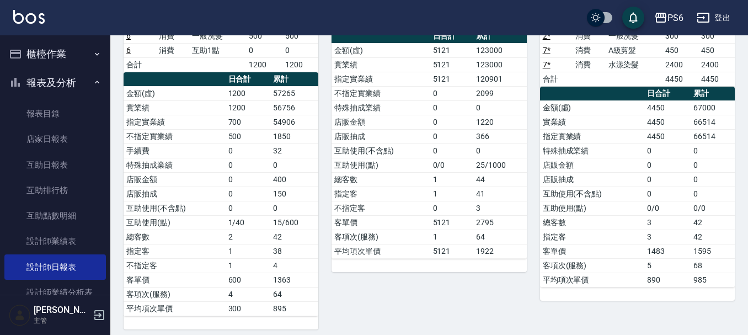
click at [38, 51] on button "櫃檯作業" at bounding box center [55, 54] width 102 height 29
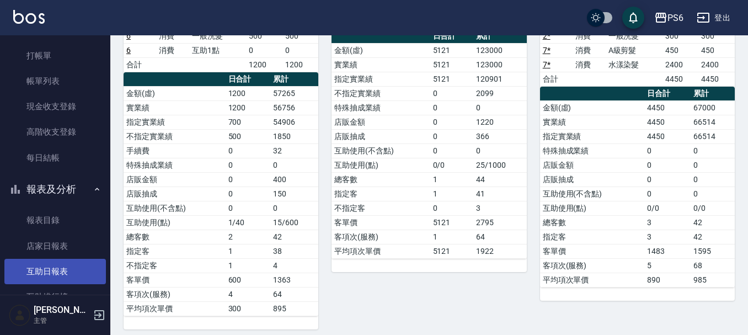
scroll to position [55, 0]
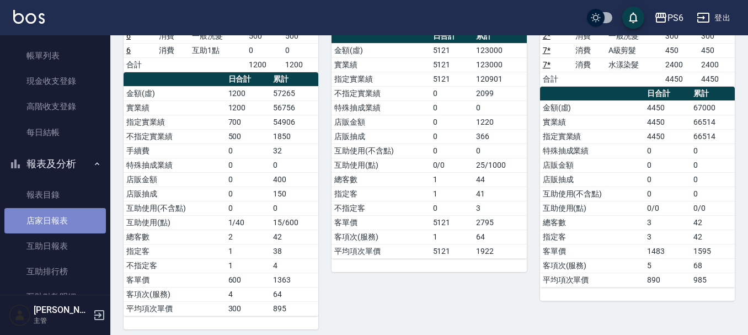
click at [84, 227] on link "店家日報表" at bounding box center [55, 220] width 102 height 25
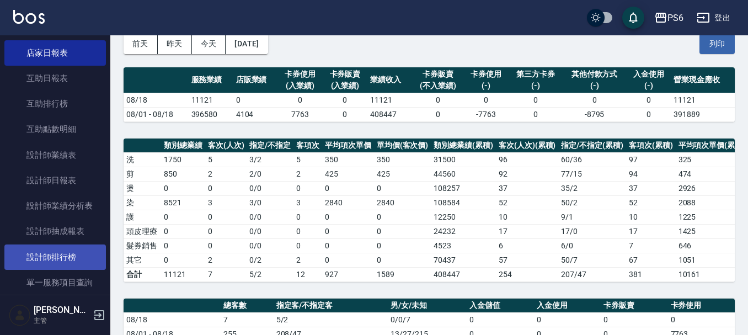
scroll to position [276, 0]
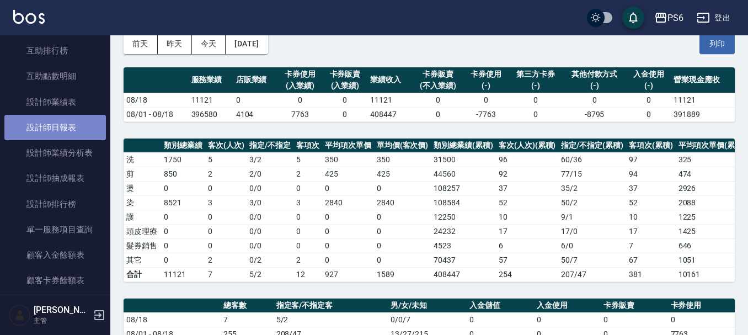
click at [69, 127] on link "設計師日報表" at bounding box center [55, 127] width 102 height 25
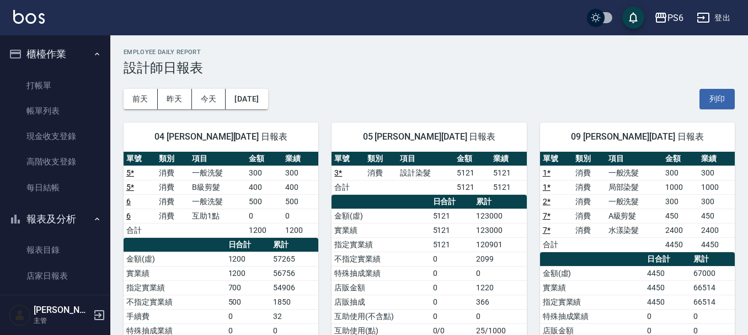
click at [59, 70] on ul "打帳單 帳單列表 現金收支登錄 高階收支登錄 每日結帳" at bounding box center [55, 136] width 102 height 136
click at [56, 85] on link "打帳單" at bounding box center [55, 85] width 102 height 25
